Goal: Check status

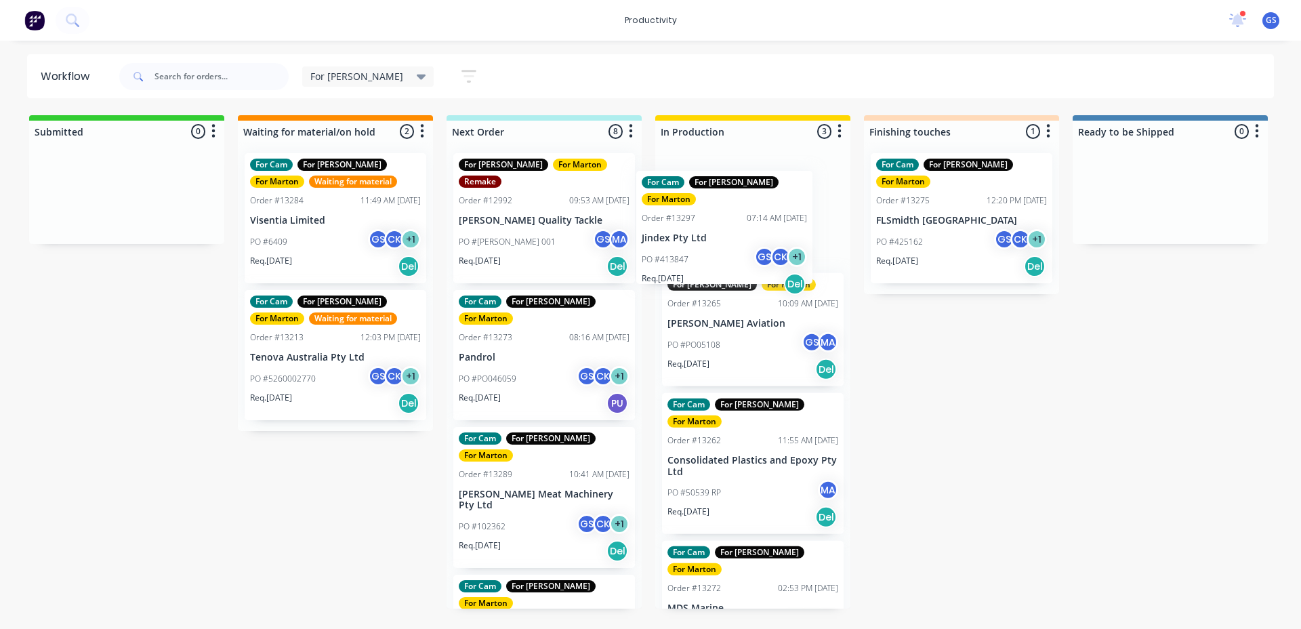
drag, startPoint x: 532, startPoint y: 321, endPoint x: 704, endPoint y: 222, distance: 198.6
click at [725, 218] on div "Submitted 0 Sort By Created date Required date Order number Customer name Most …" at bounding box center [923, 361] width 1867 height 493
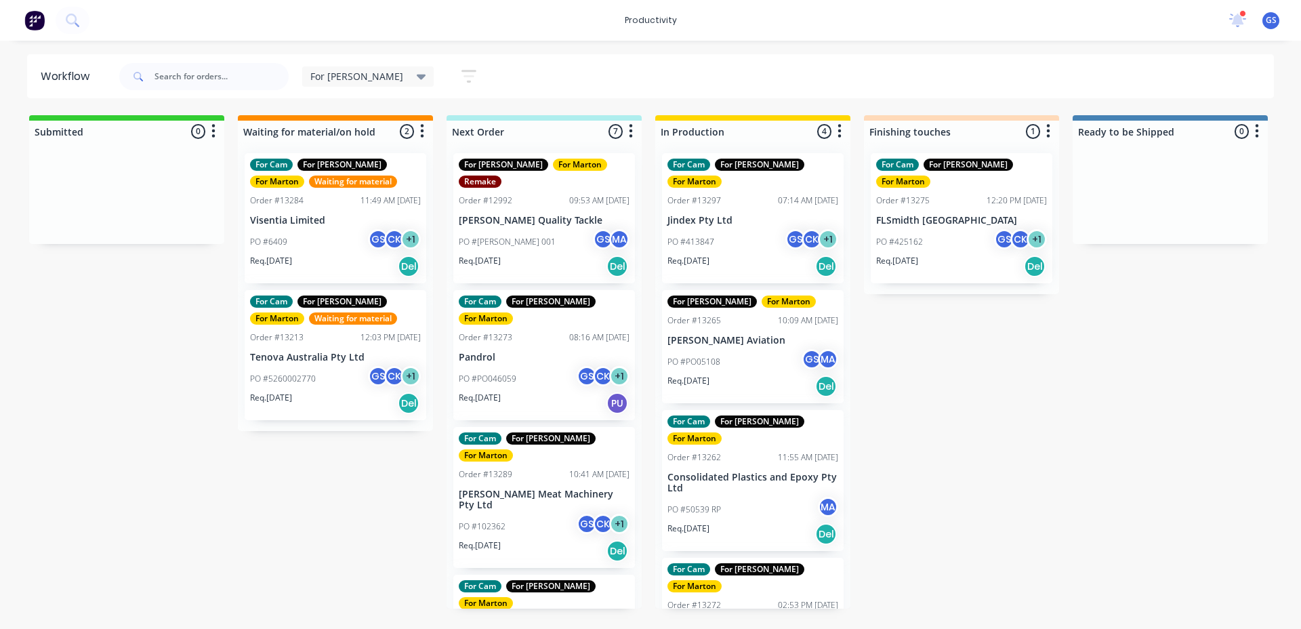
click at [725, 229] on div "PO #413847 GS CK + 1" at bounding box center [753, 242] width 171 height 26
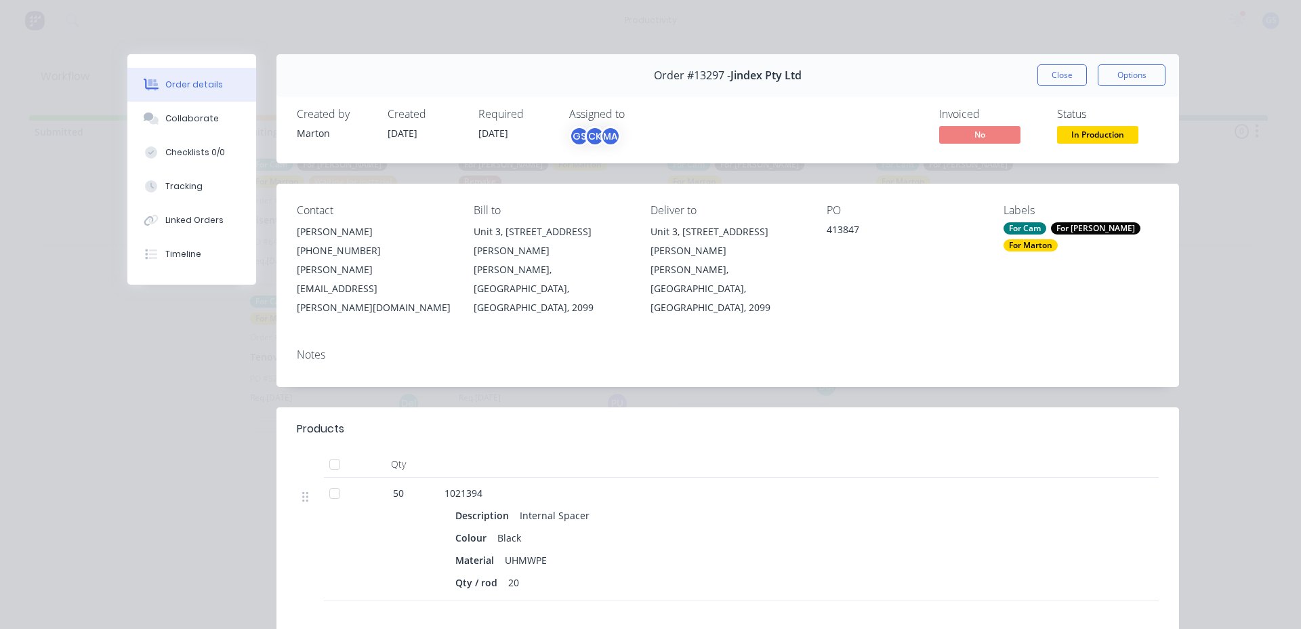
click at [1063, 94] on div "Order #13297 - Jindex Pty Ltd Close Options" at bounding box center [728, 75] width 903 height 43
click at [1056, 75] on button "Close" at bounding box center [1062, 75] width 49 height 22
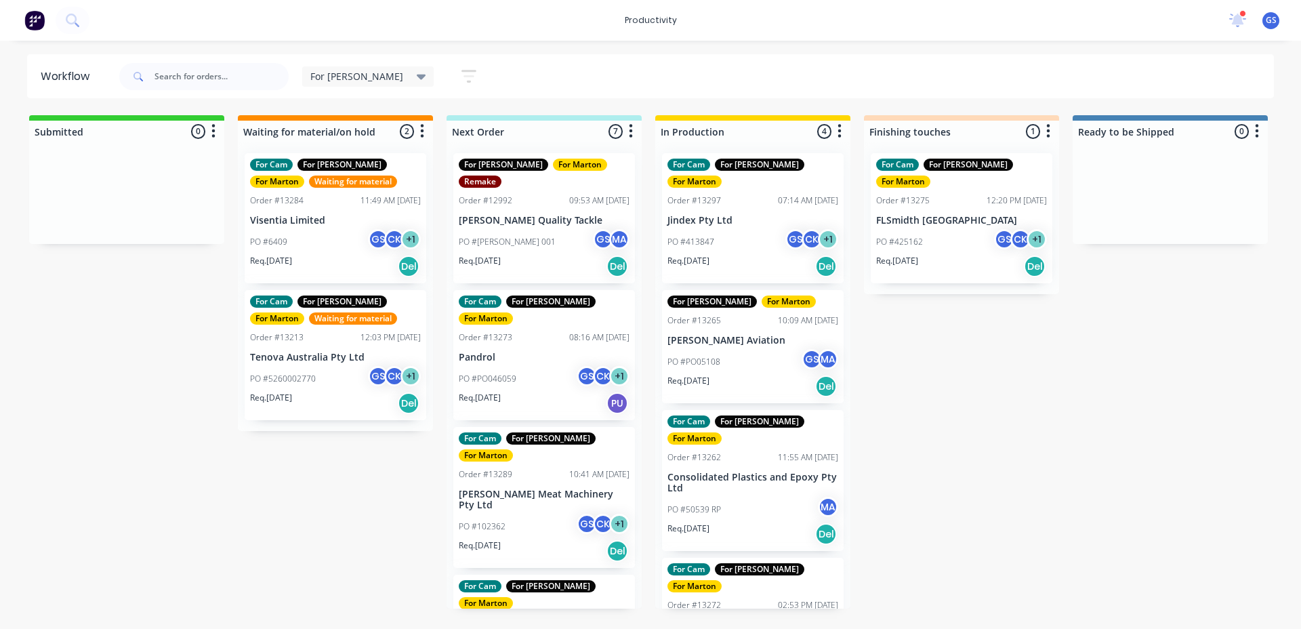
click at [711, 312] on div "For Gary For Marton Order #13265 10:09 AM 27/08/25 Byron Aviation PO #PO05108 G…" at bounding box center [753, 346] width 182 height 113
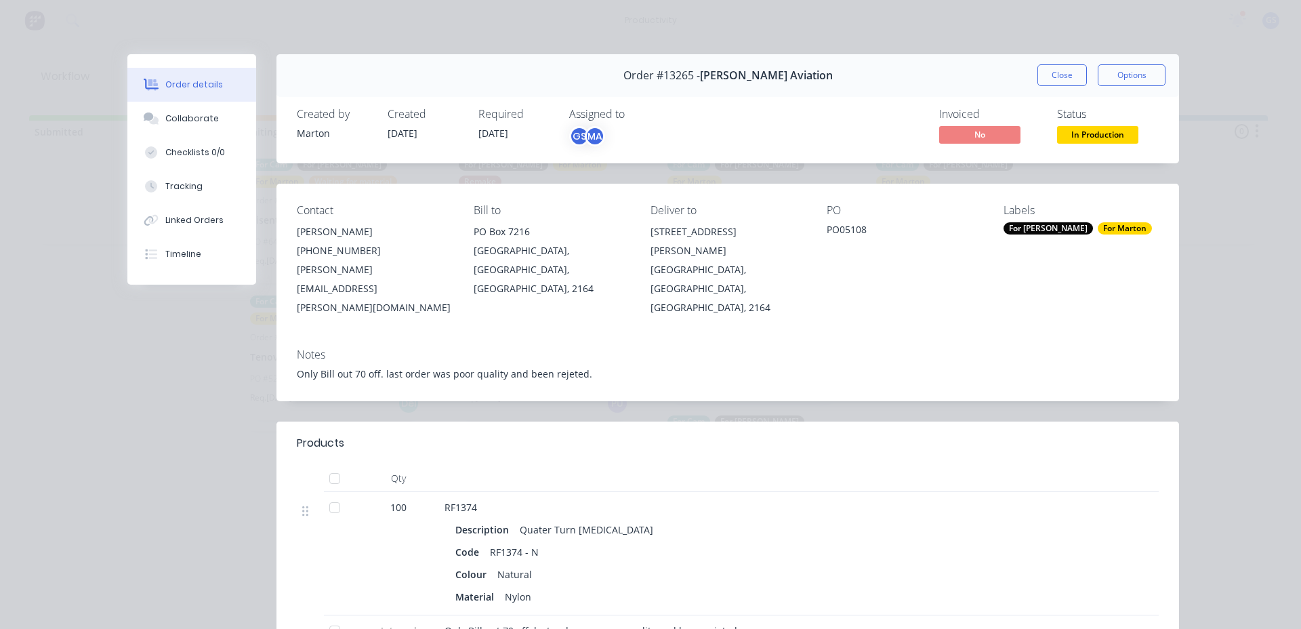
click at [1040, 73] on button "Close" at bounding box center [1062, 75] width 49 height 22
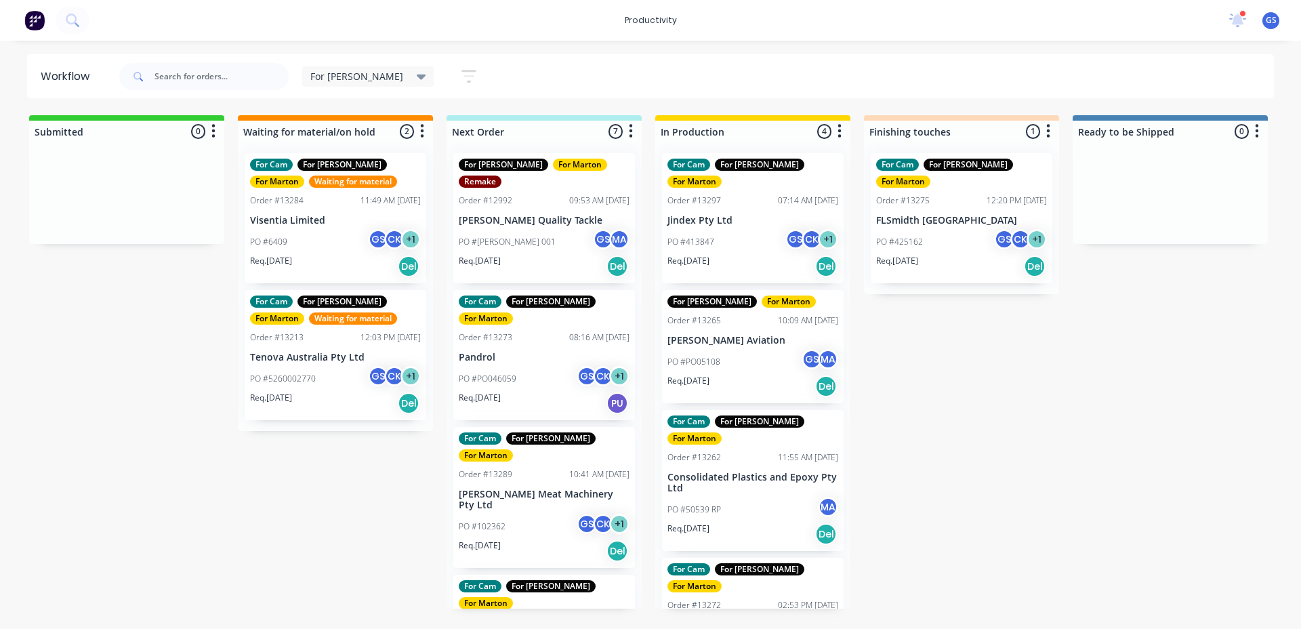
drag, startPoint x: 582, startPoint y: 72, endPoint x: 572, endPoint y: 76, distance: 10.3
click at [579, 73] on div "For Gary Save new view None edit For Gary (Default) edit For Cam edit Marton ed…" at bounding box center [696, 76] width 1158 height 41
